Goal: Communication & Community: Share content

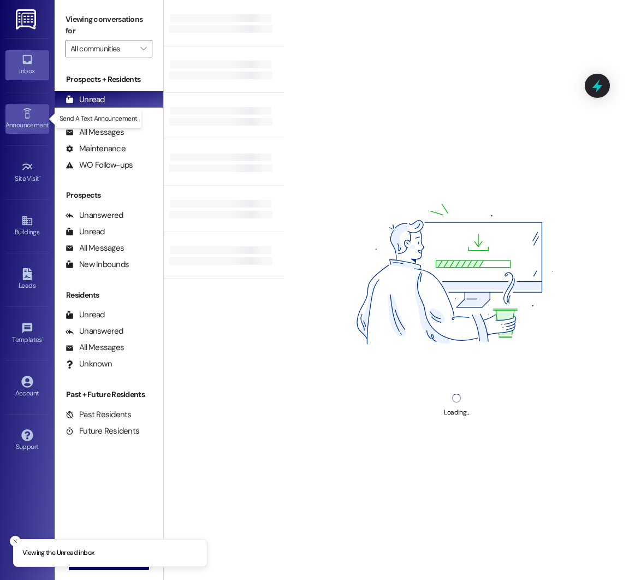
click at [27, 116] on icon at bounding box center [27, 114] width 12 height 12
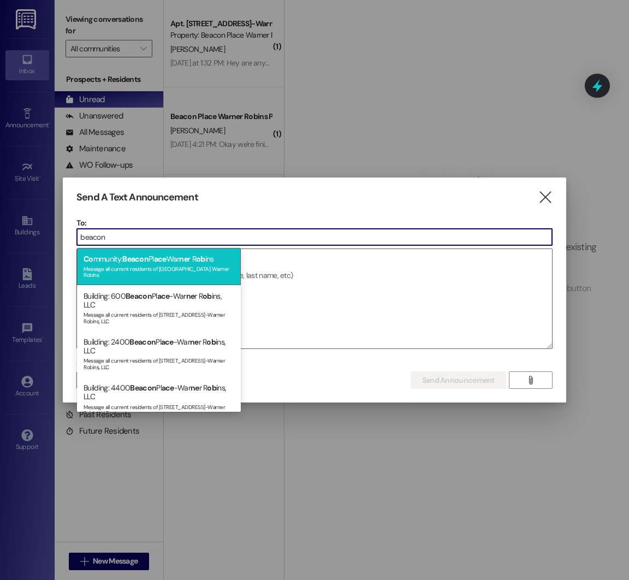
type input "beacon"
click at [166, 256] on span "ace" at bounding box center [160, 259] width 13 height 10
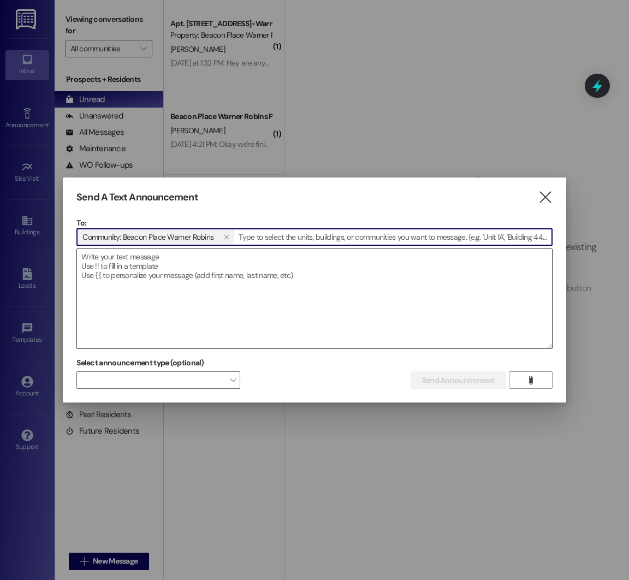
click at [152, 275] on textarea at bounding box center [314, 298] width 475 height 99
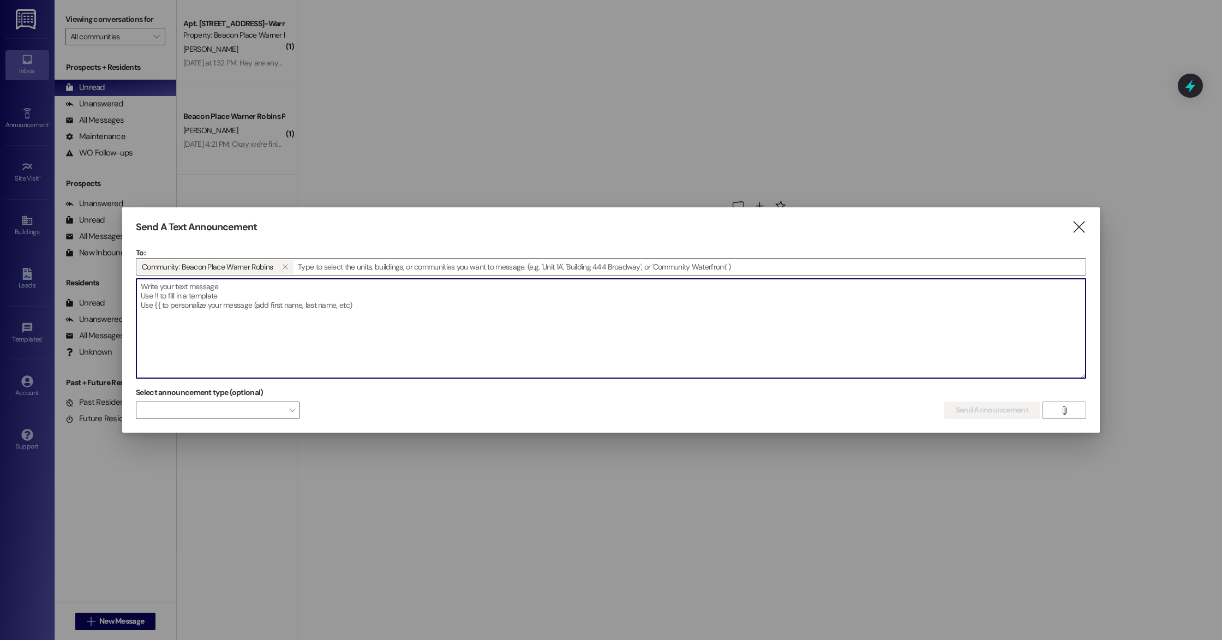
click at [542, 327] on textarea at bounding box center [611, 328] width 950 height 99
paste textarea "Good morning! This message is to inform you that Fire protection services will …"
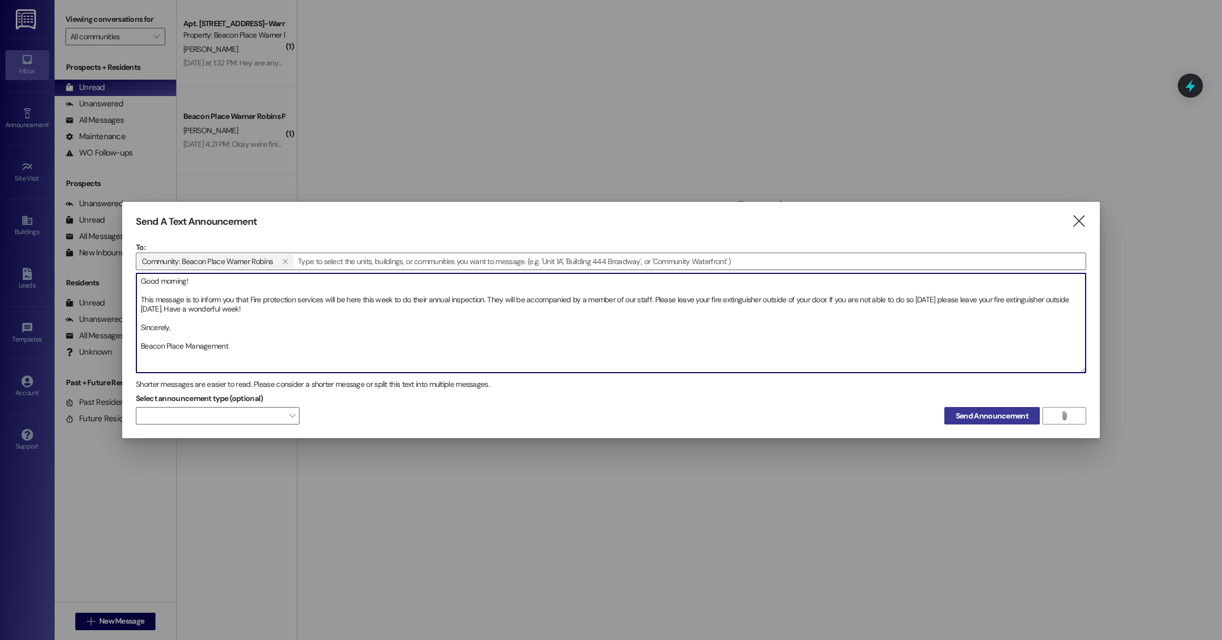
type textarea "Good morning! This message is to inform you that Fire protection services will …"
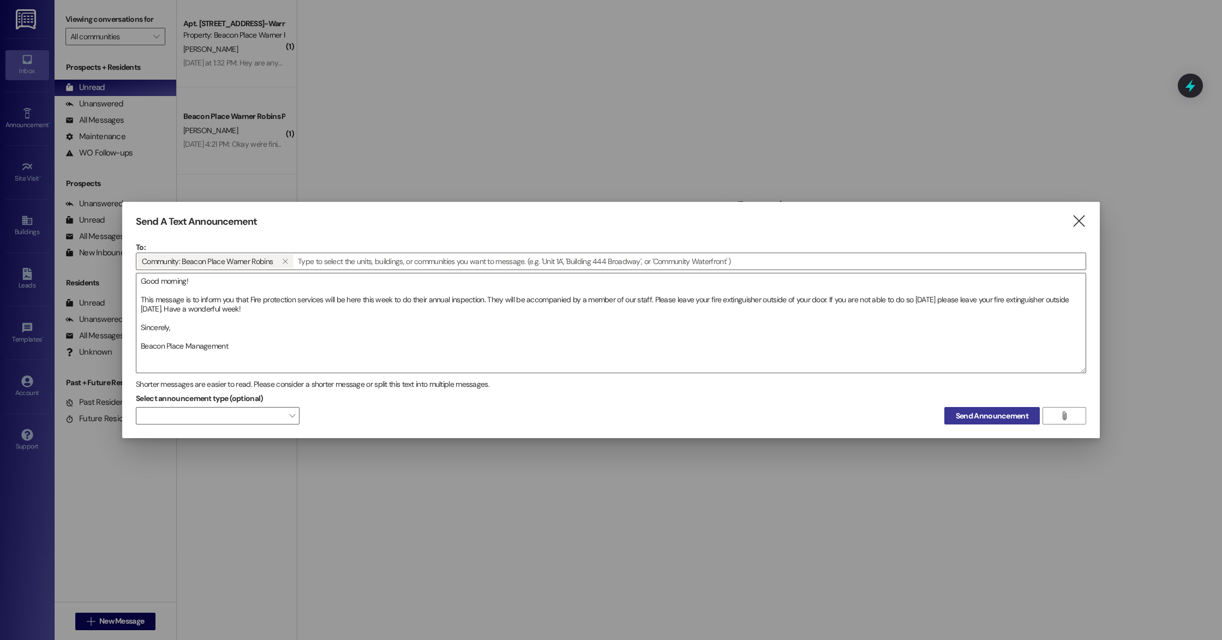
click at [628, 412] on span "Send Announcement" at bounding box center [992, 415] width 73 height 11
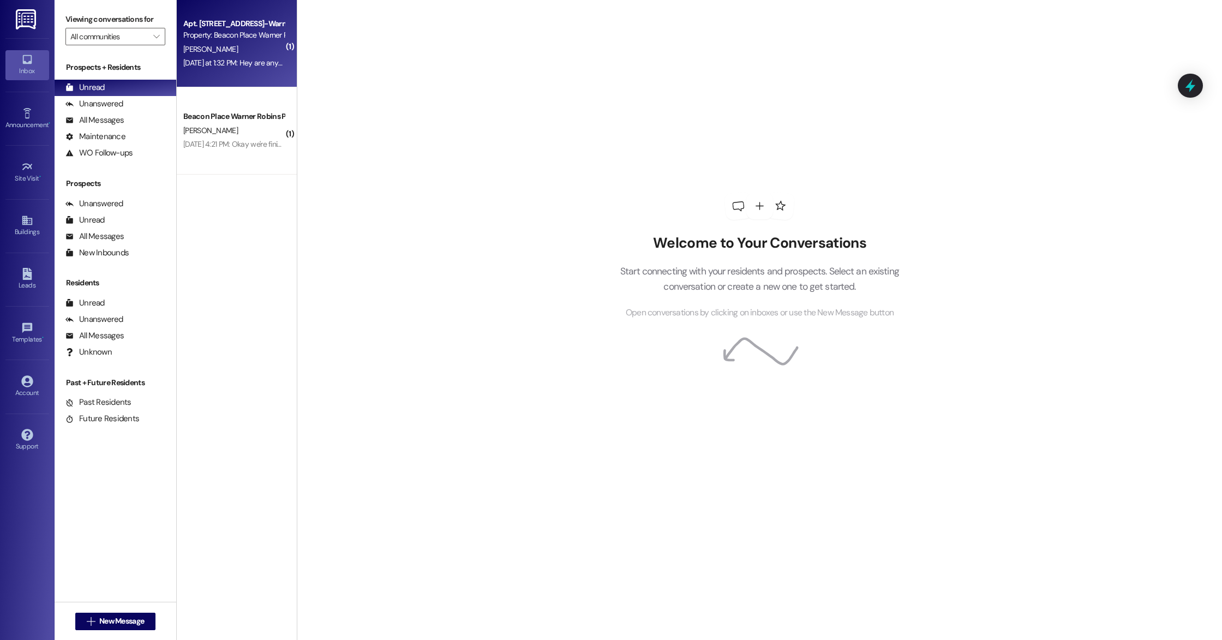
click at [234, 50] on div "[PERSON_NAME]" at bounding box center [233, 50] width 103 height 14
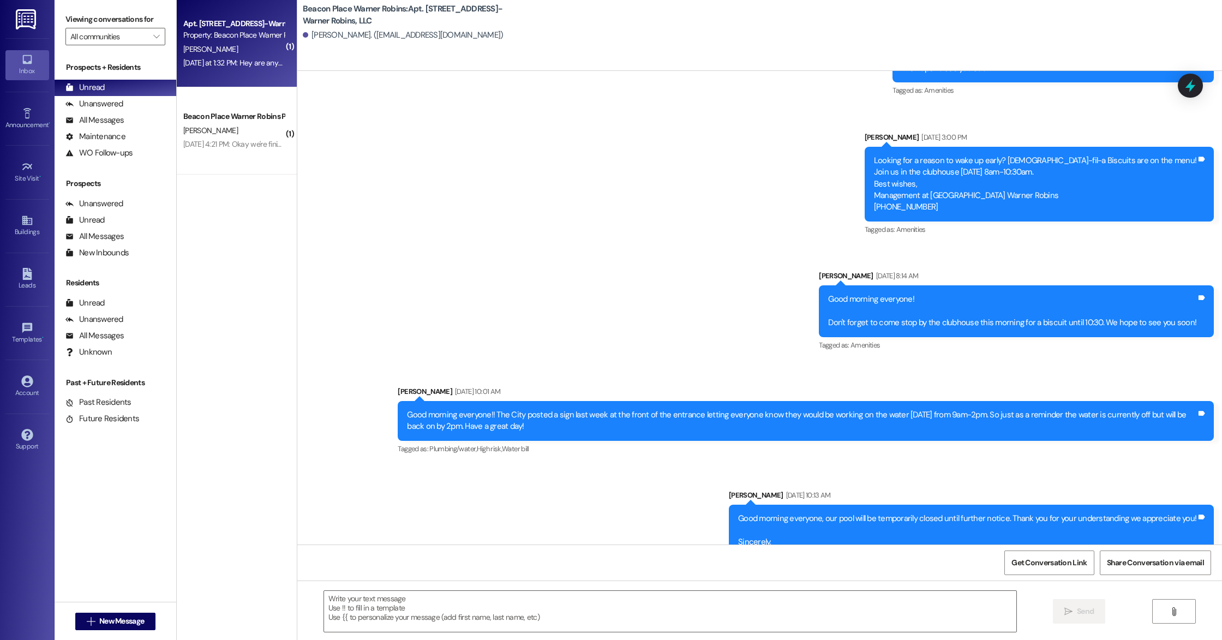
scroll to position [5461, 0]
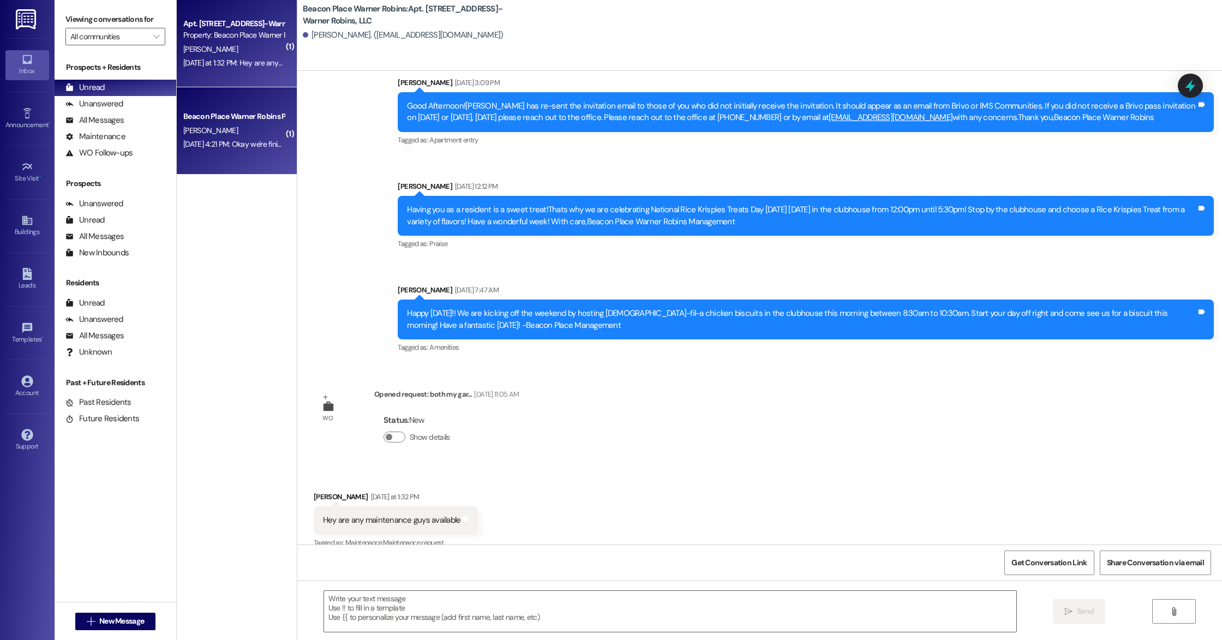
click at [240, 136] on div "[PERSON_NAME]" at bounding box center [233, 131] width 103 height 14
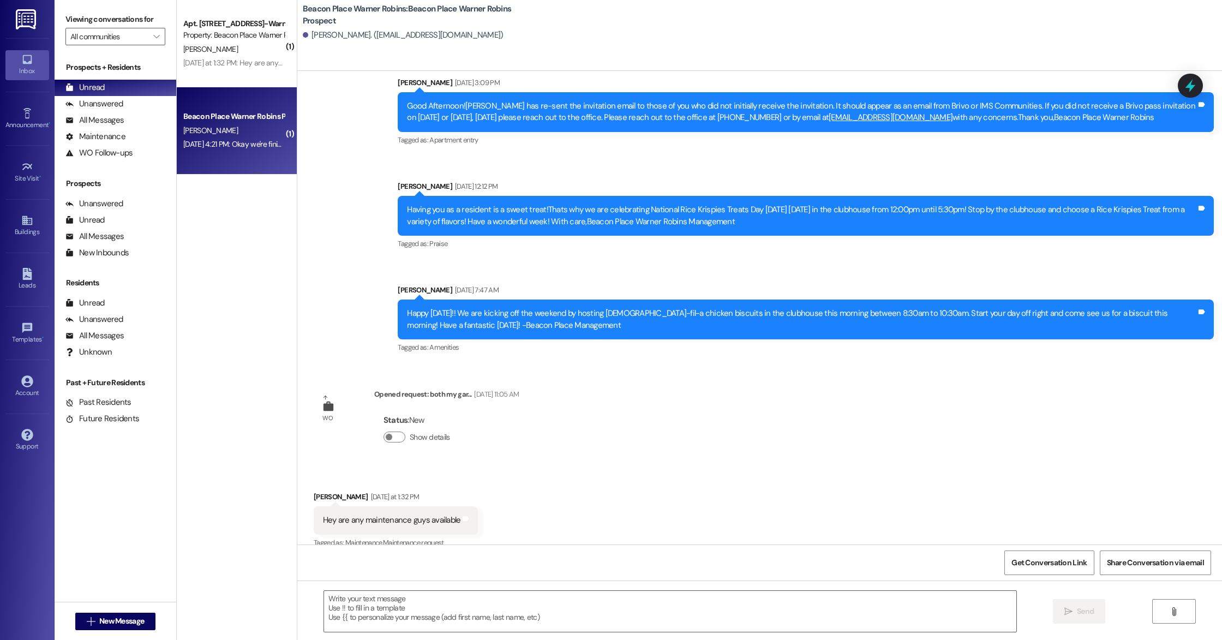
scroll to position [312, 0]
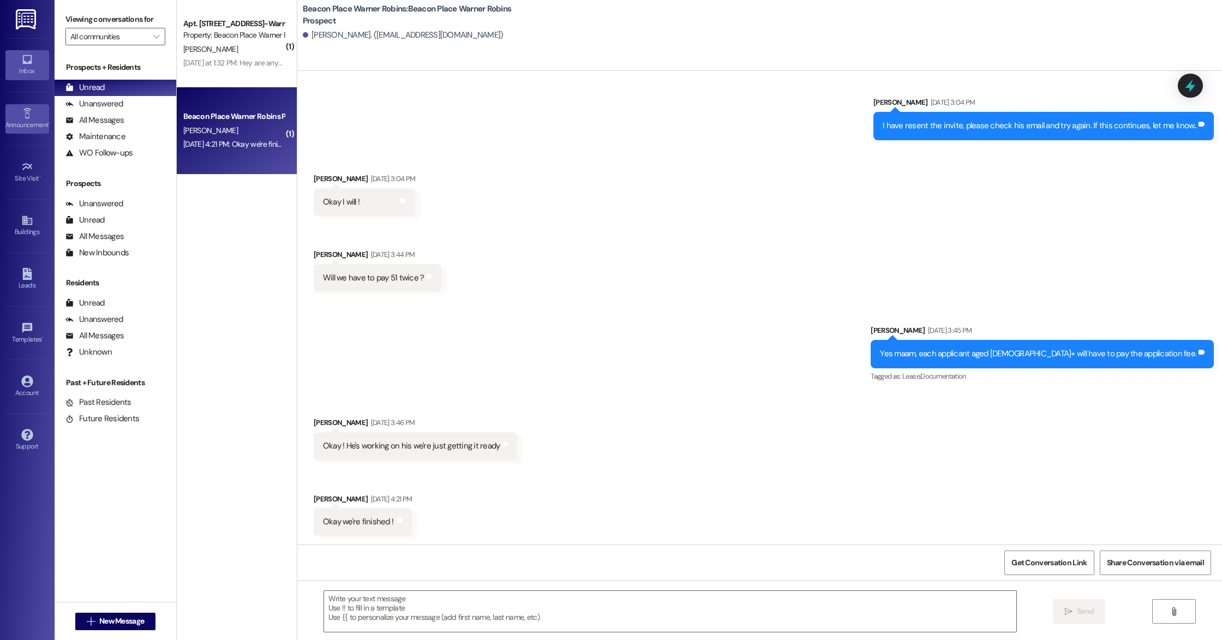
click at [20, 126] on div "Announcement •" at bounding box center [27, 125] width 55 height 11
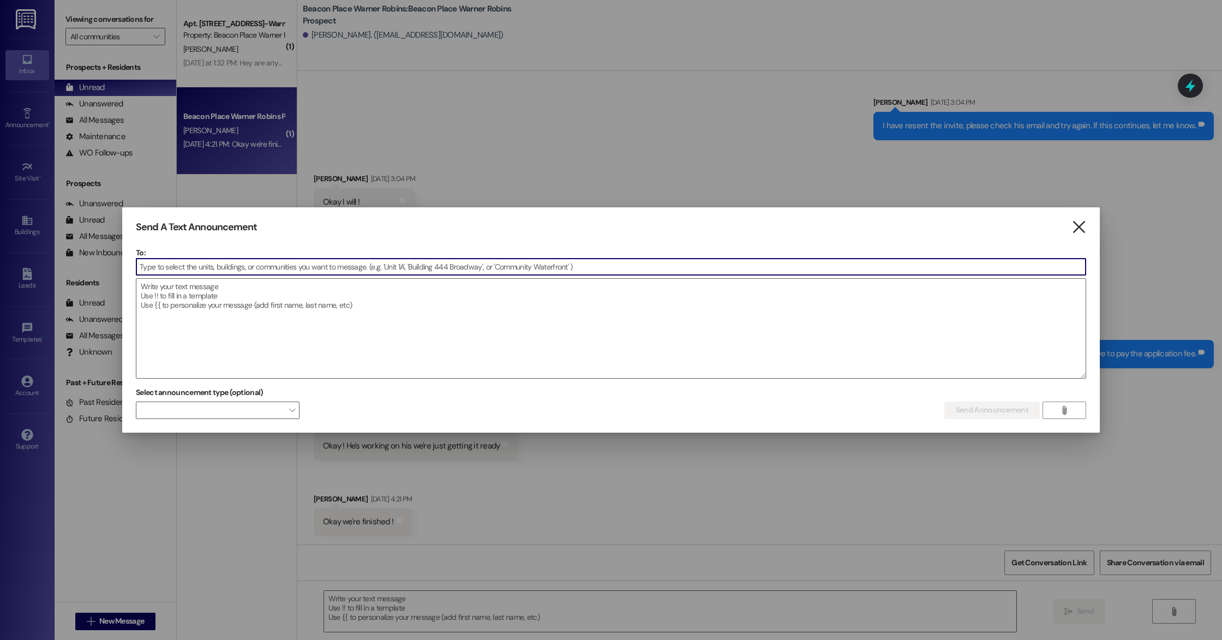
click at [628, 222] on icon "" at bounding box center [1079, 227] width 15 height 11
